Goal: Information Seeking & Learning: Learn about a topic

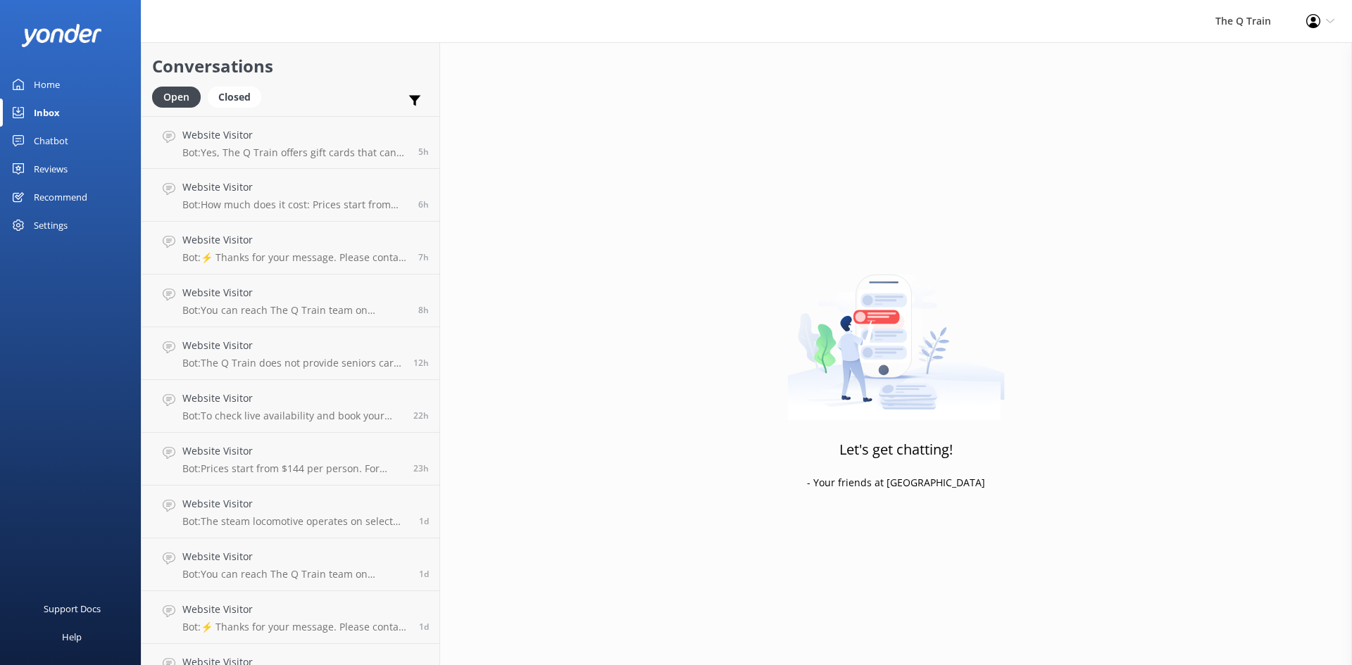
click at [34, 113] on link "Inbox" at bounding box center [70, 113] width 141 height 28
click at [47, 73] on div "Home" at bounding box center [47, 84] width 26 height 28
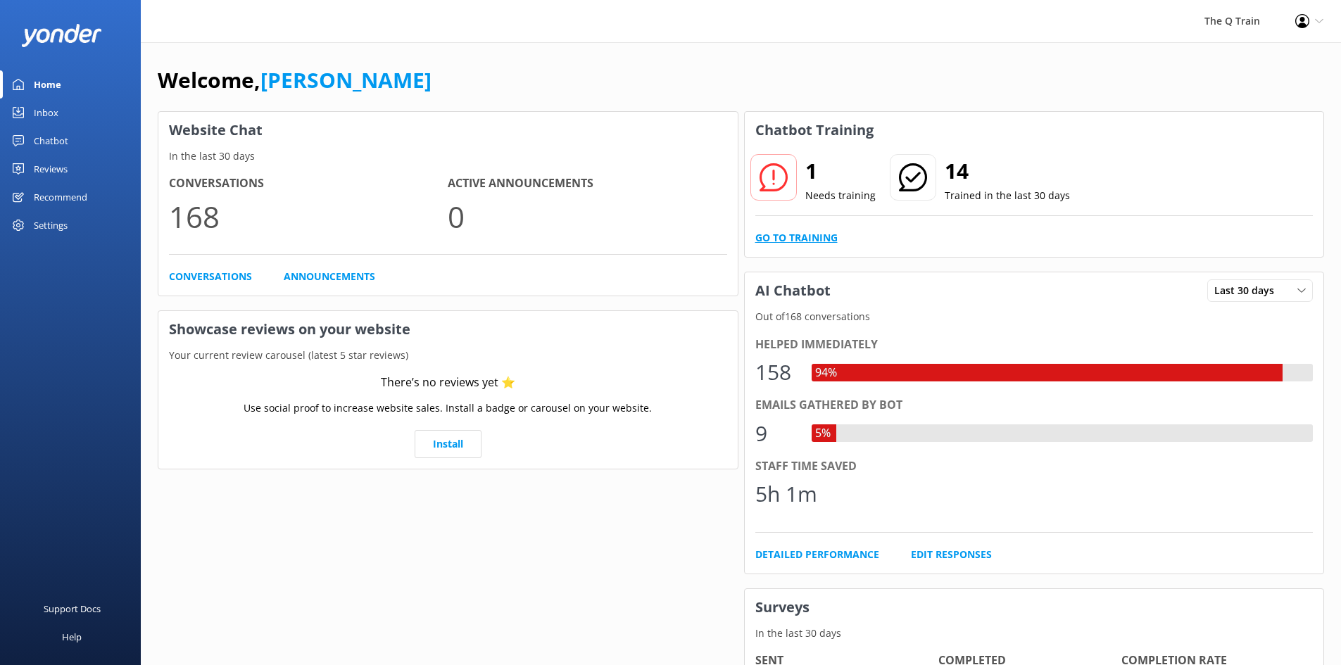
click at [824, 233] on link "Go to Training" at bounding box center [796, 237] width 82 height 15
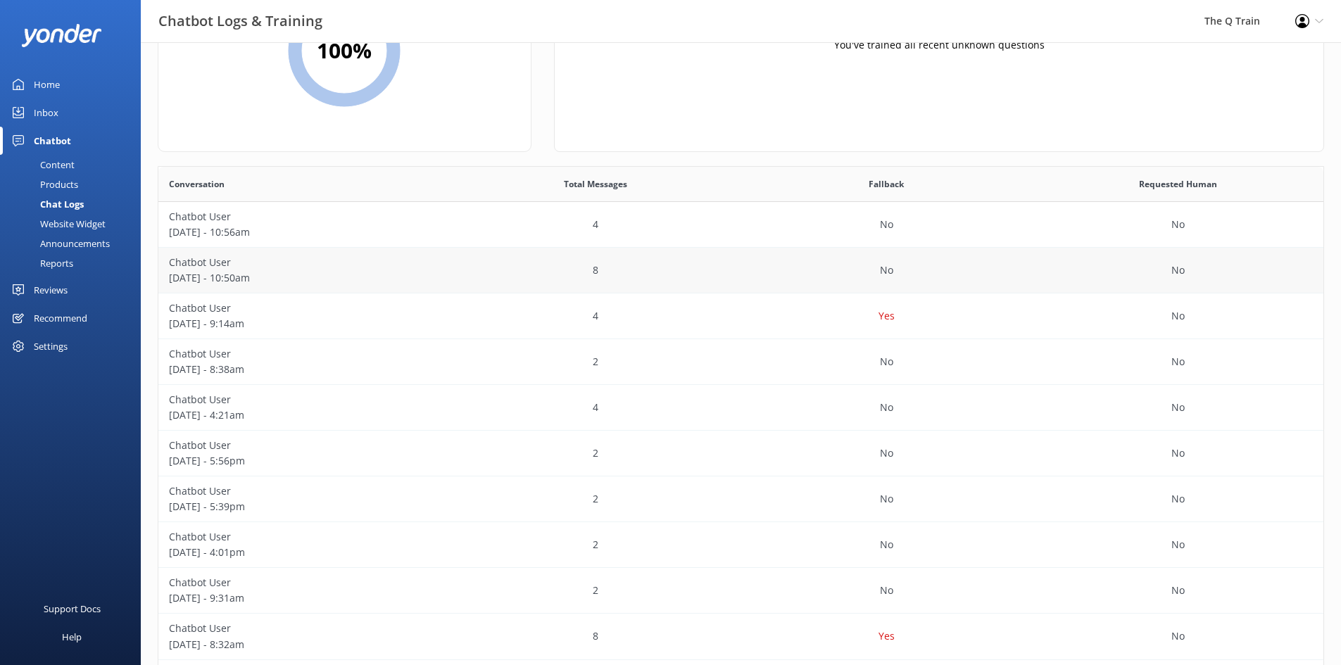
scroll to position [210, 0]
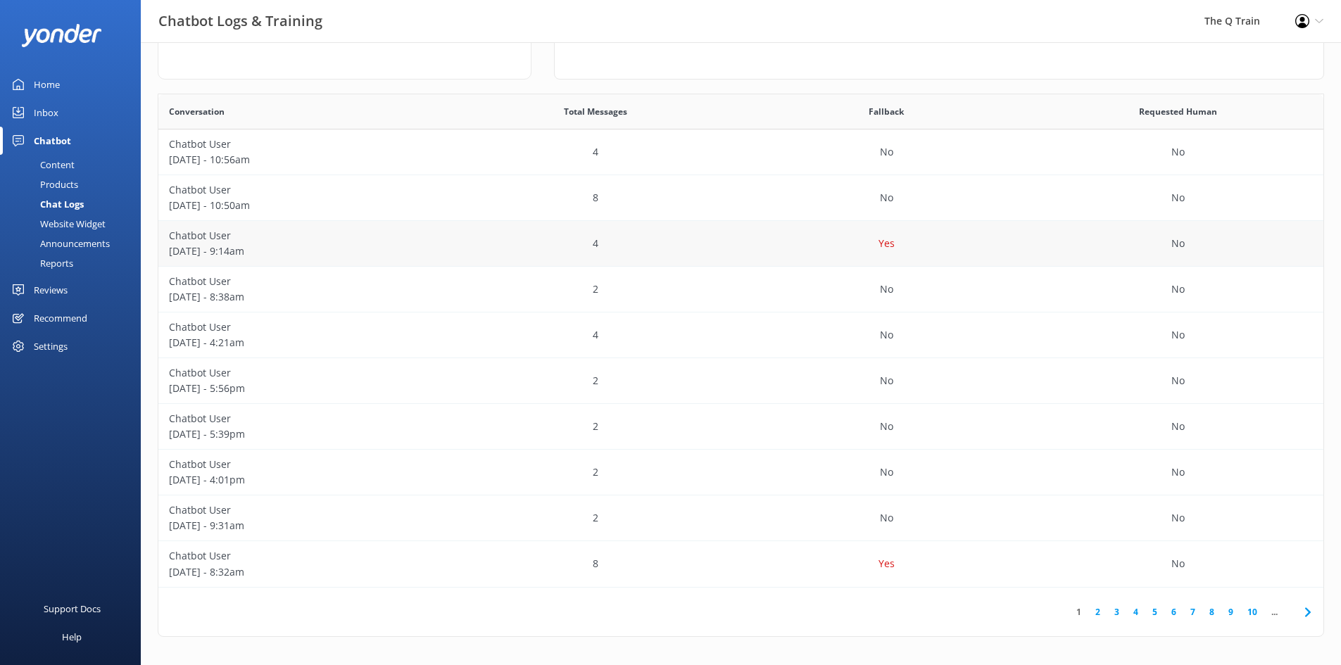
click at [184, 237] on p "Chatbot User" at bounding box center [304, 235] width 270 height 15
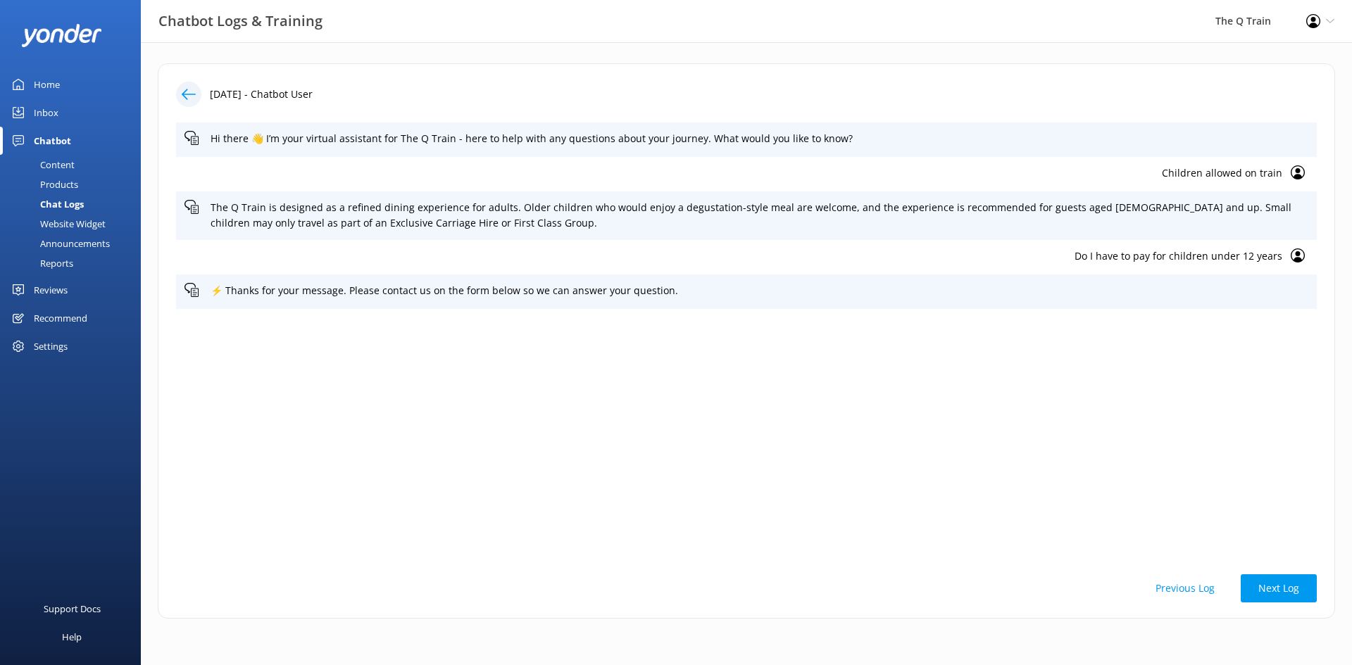
click at [51, 82] on div "Home" at bounding box center [47, 84] width 26 height 28
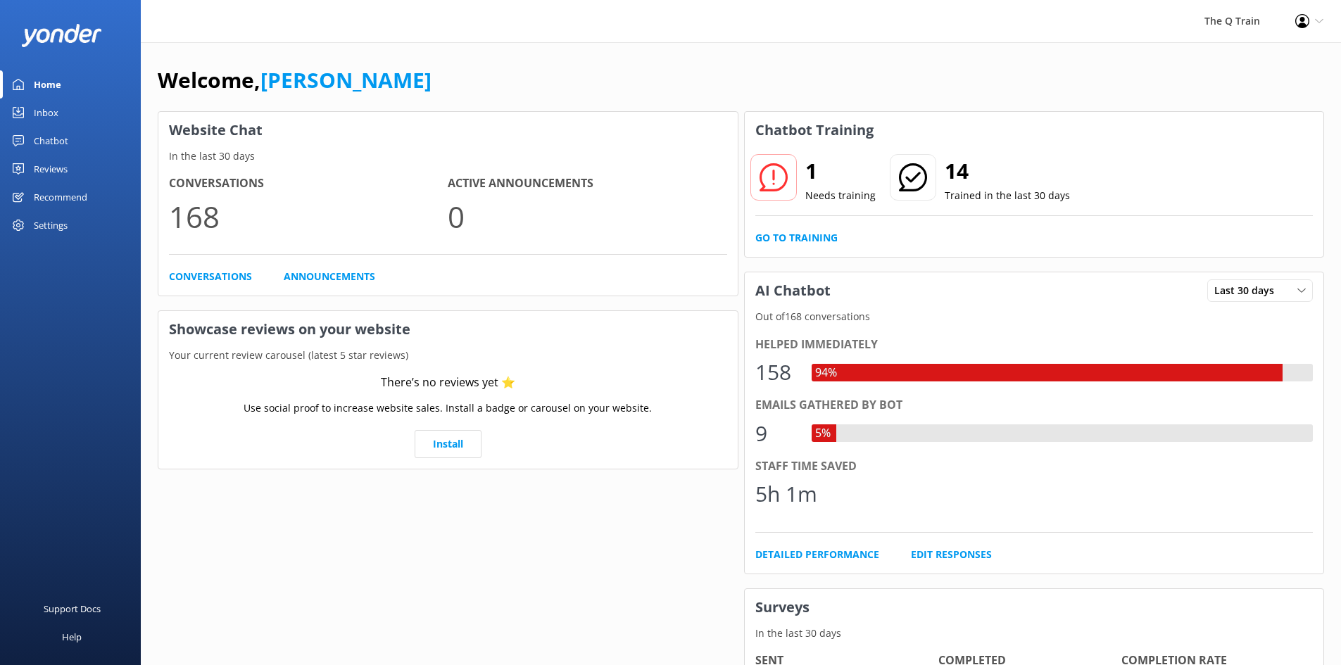
click at [47, 87] on div "Home" at bounding box center [47, 84] width 27 height 28
